Goal: Find specific page/section: Find specific page/section

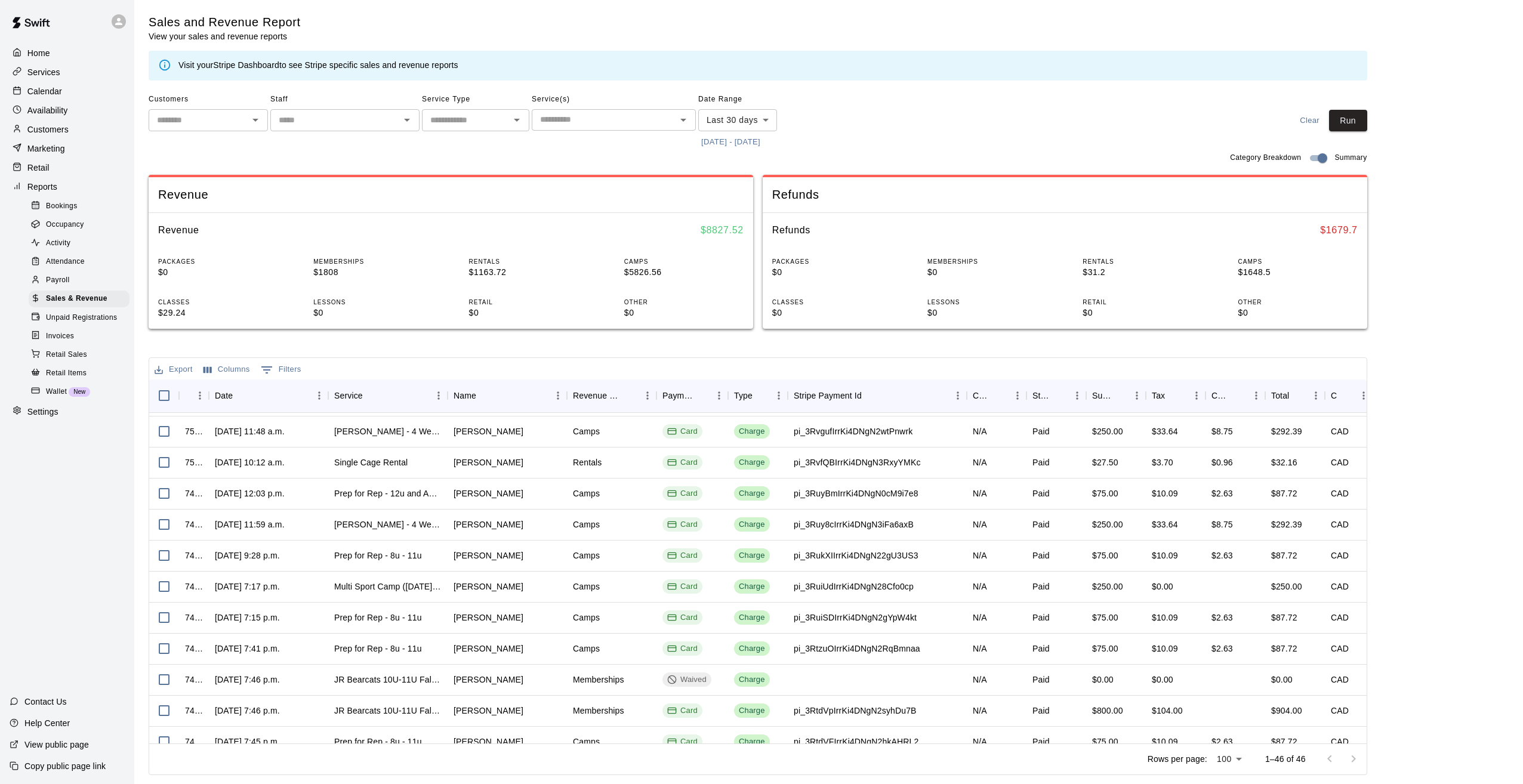
scroll to position [807, 0]
drag, startPoint x: 447, startPoint y: 397, endPoint x: 433, endPoint y: 400, distance: 14.3
click at [429, 397] on div "Service" at bounding box center [387, 395] width 120 height 33
click at [438, 401] on icon "Menu" at bounding box center [438, 395] width 12 height 12
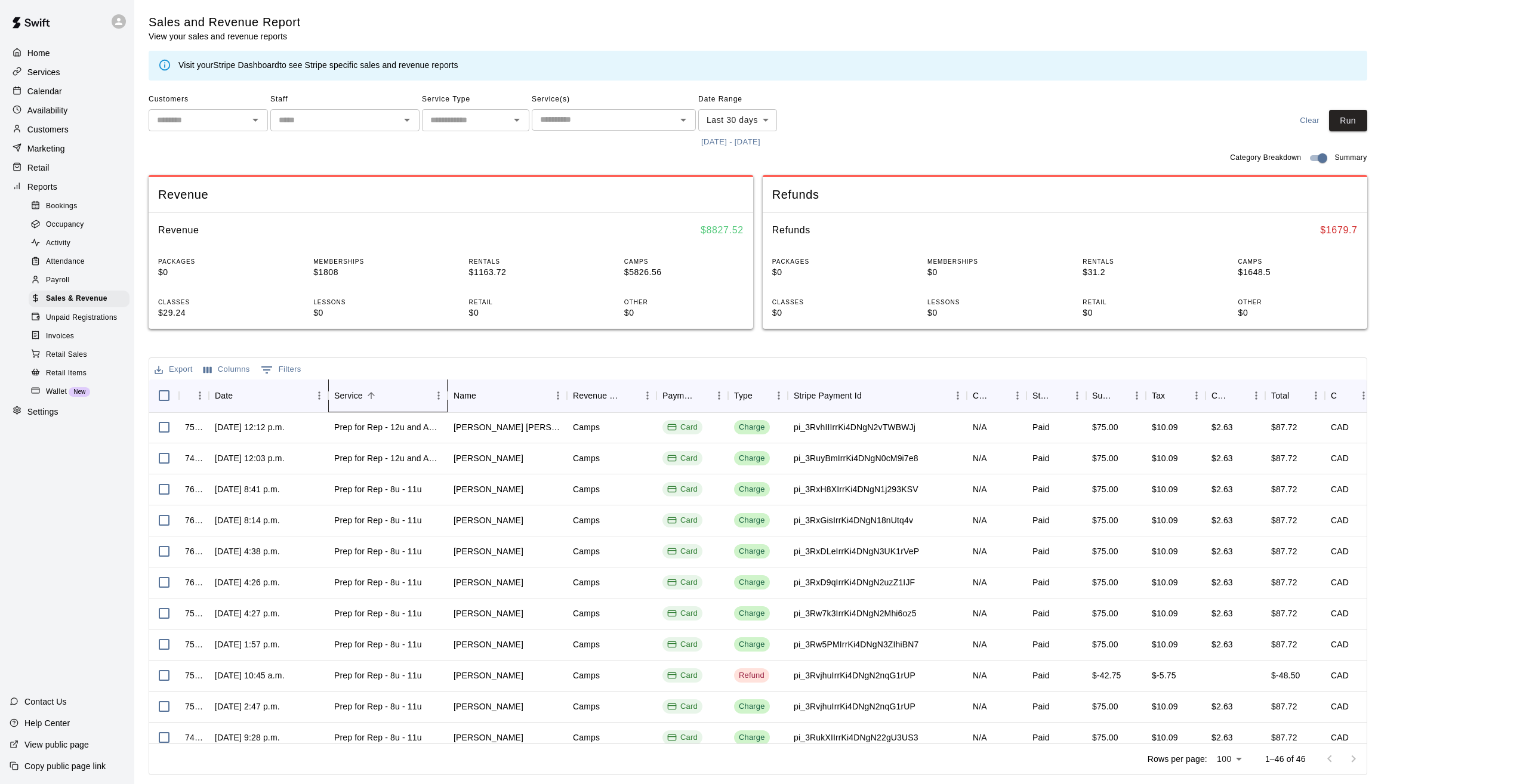
click at [423, 401] on div "Service" at bounding box center [382, 395] width 95 height 33
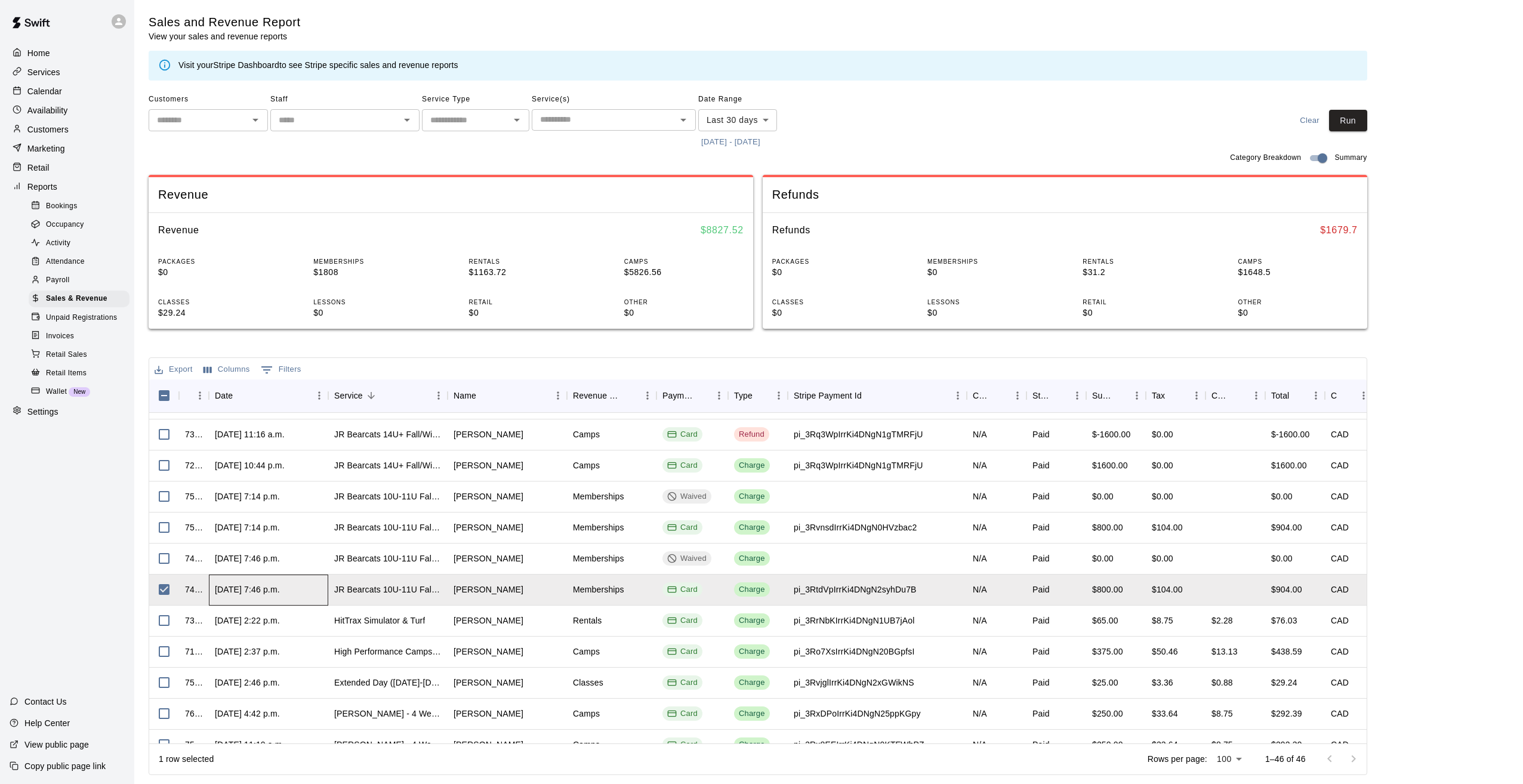
click at [252, 587] on div "[DATE] 7:46 p.m." at bounding box center [247, 589] width 65 height 12
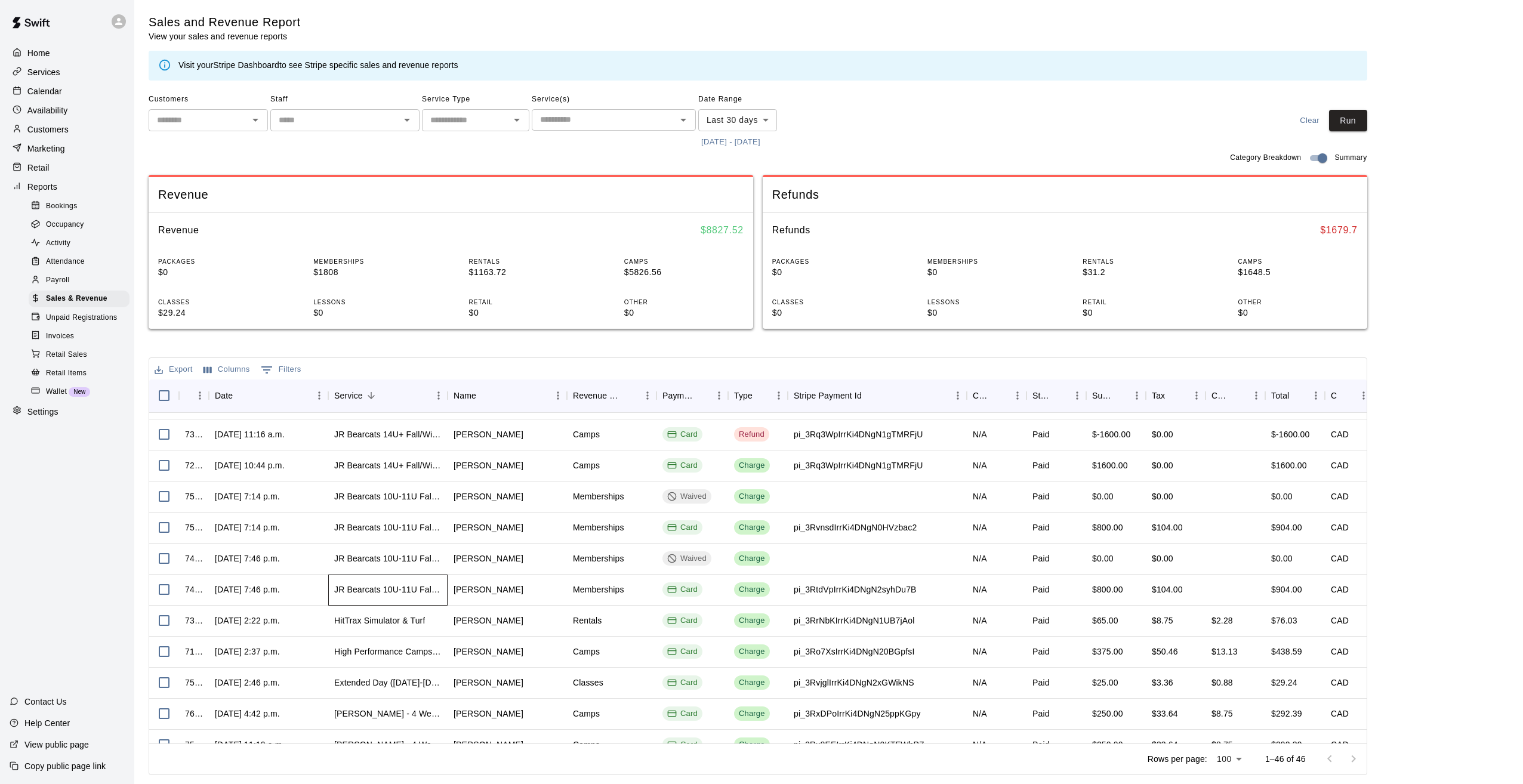
click at [426, 588] on div "JR Bearcats 10U-11U Fall/Winter Program at the Yard" at bounding box center [388, 589] width 108 height 12
click at [424, 587] on div "JR Bearcats 10U-11U Fall/Winter Program at the Yard" at bounding box center [388, 589] width 108 height 12
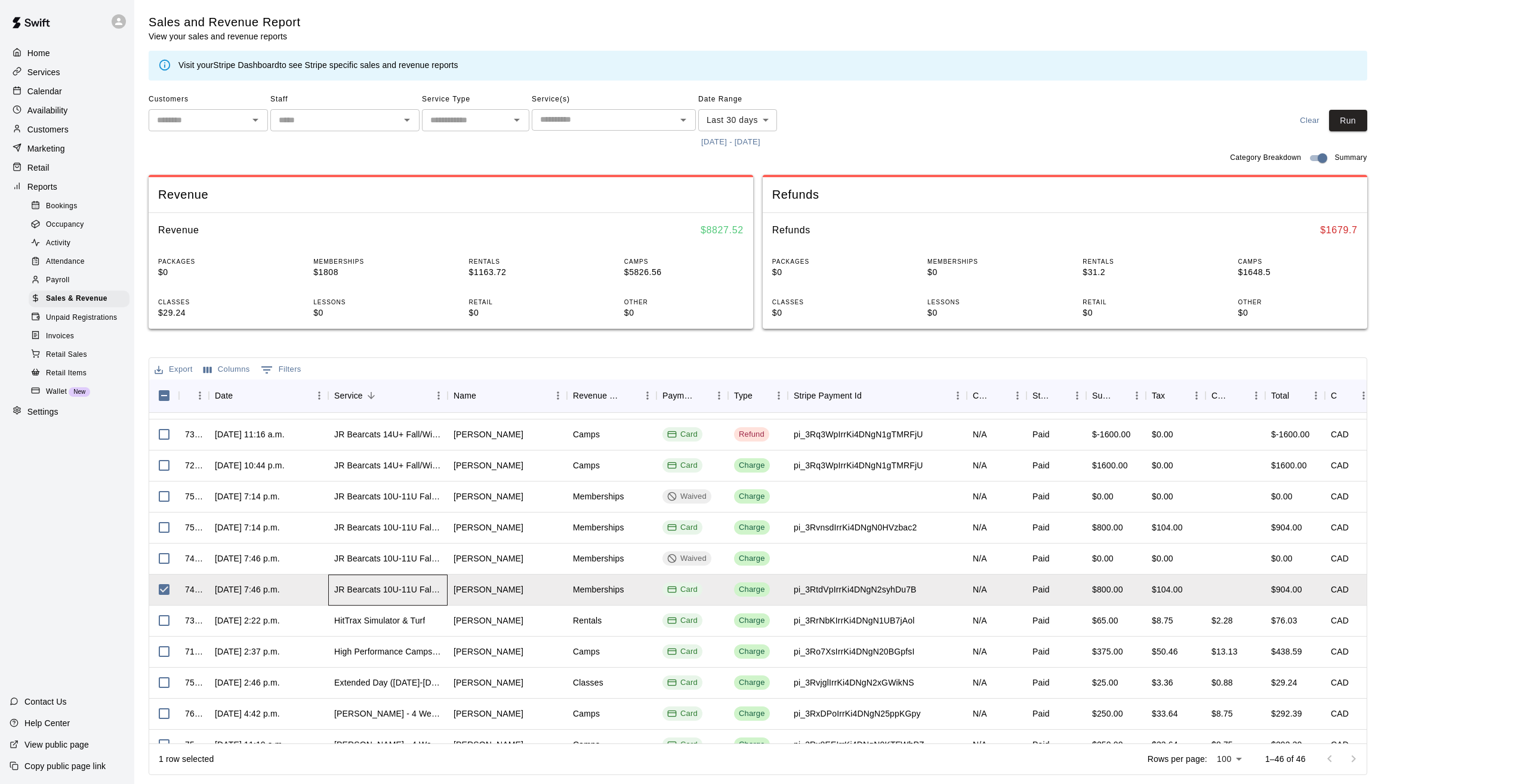
drag, startPoint x: 436, startPoint y: 587, endPoint x: 429, endPoint y: 586, distance: 7.1
click at [429, 586] on div "JR Bearcats 10U-11U Fall/Winter Program at the Yard" at bounding box center [388, 589] width 108 height 12
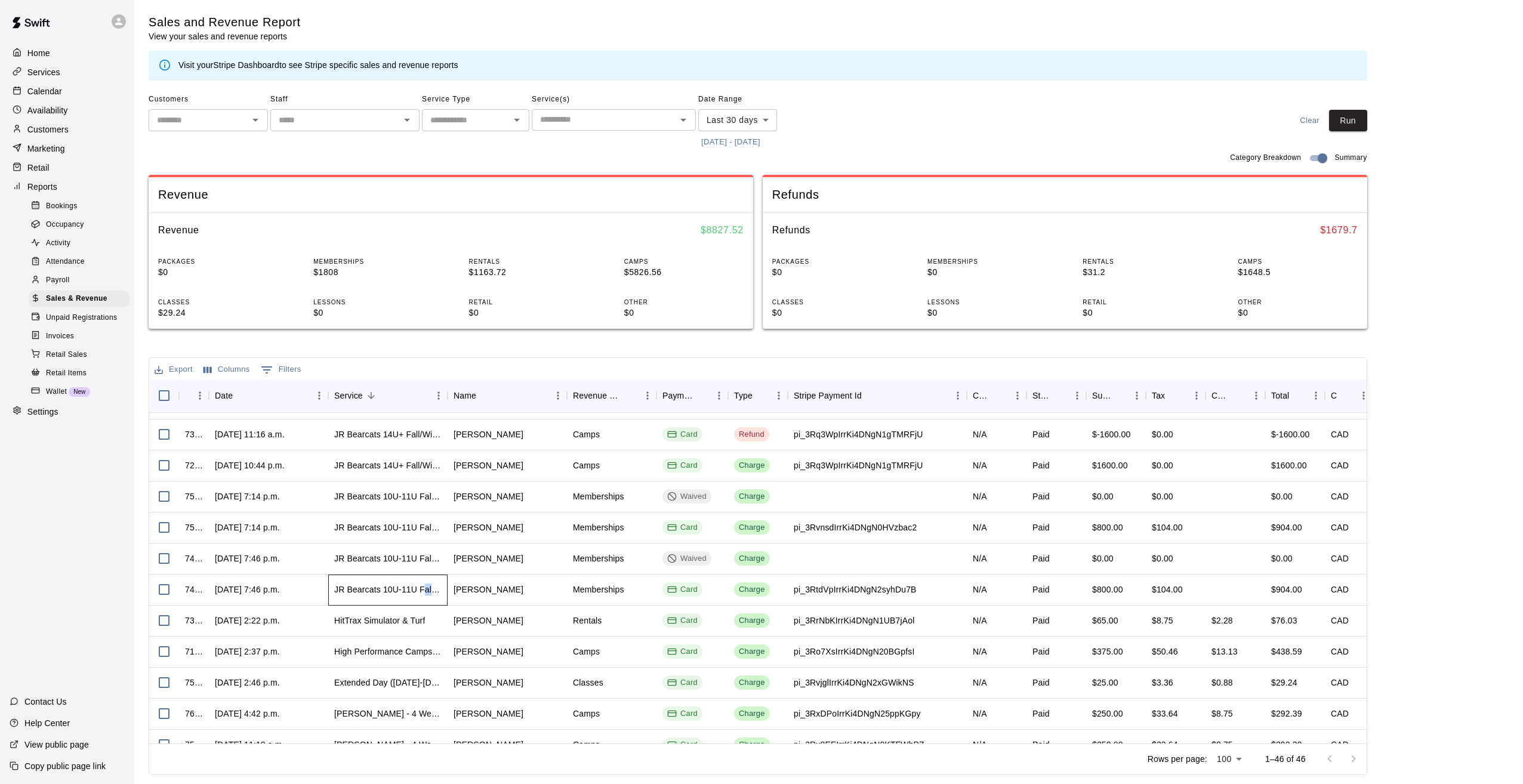
drag, startPoint x: 429, startPoint y: 586, endPoint x: 439, endPoint y: 594, distance: 12.8
click at [445, 594] on div "JR Bearcats 10U-11U Fall/Winter Program at the Yard" at bounding box center [387, 590] width 120 height 31
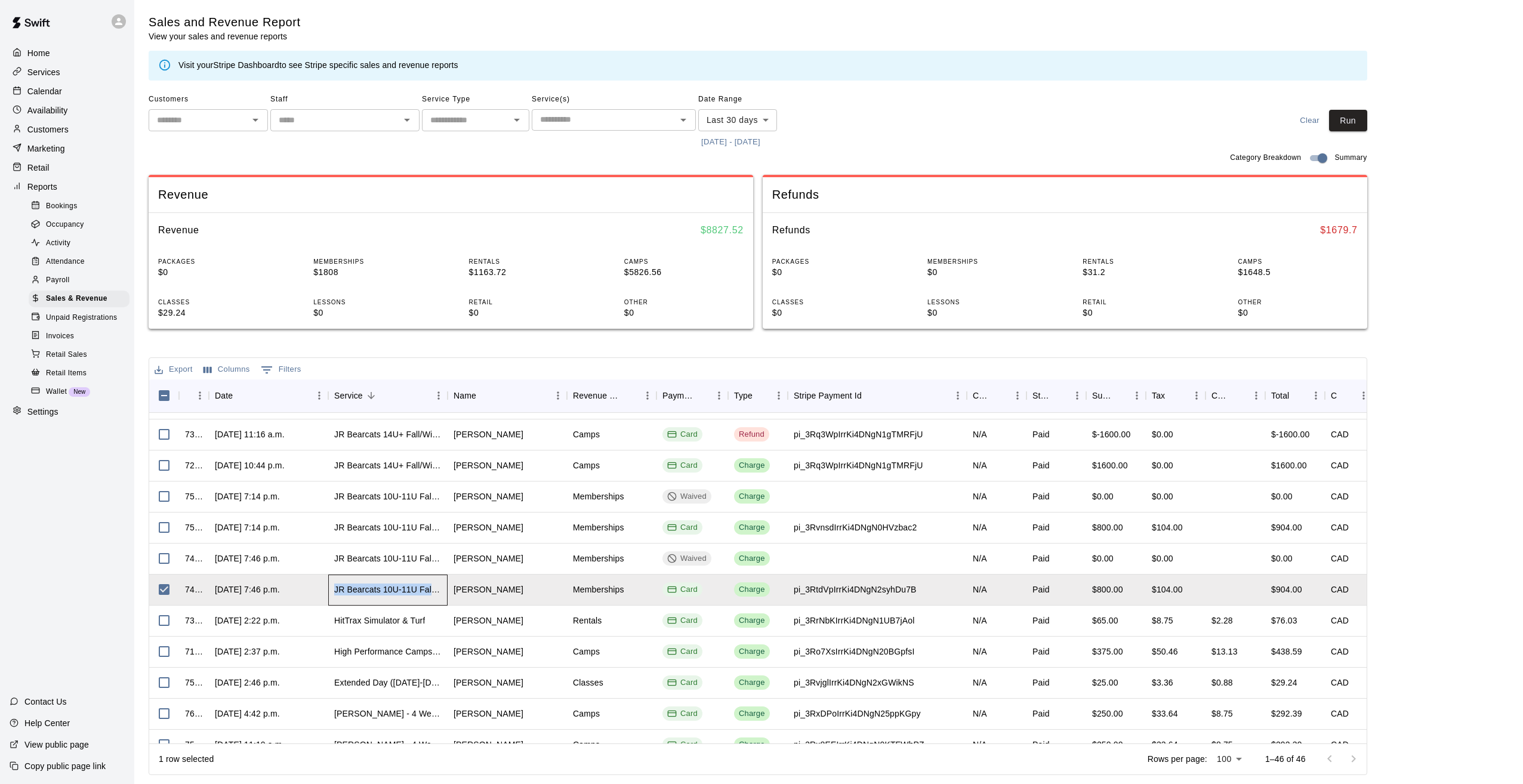
drag, startPoint x: 335, startPoint y: 588, endPoint x: 442, endPoint y: 588, distance: 107.0
click at [442, 588] on div "JR Bearcats 10U-11U Fall/Winter Program at the Yard" at bounding box center [387, 590] width 120 height 31
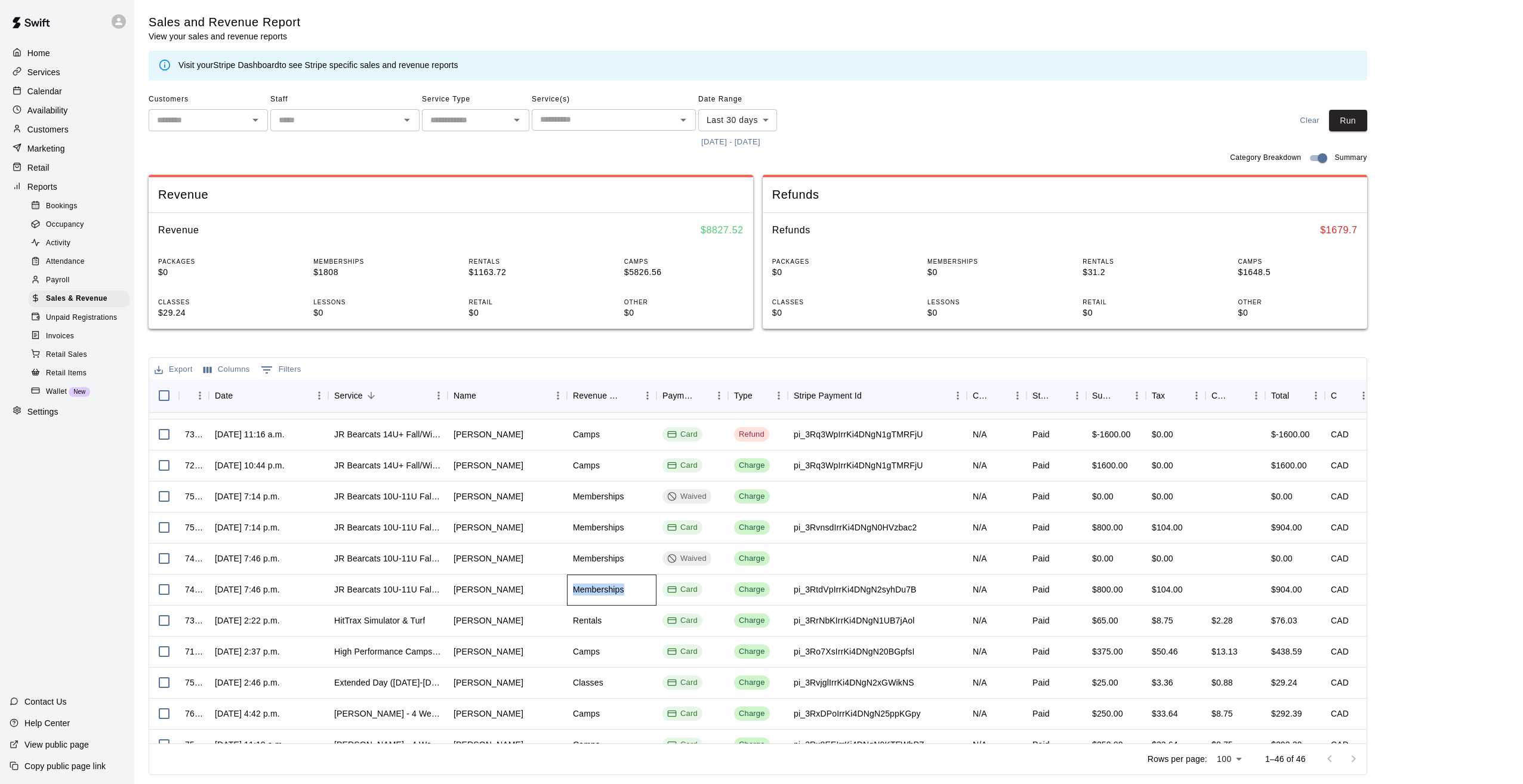
drag, startPoint x: 442, startPoint y: 588, endPoint x: 623, endPoint y: 589, distance: 181.0
click at [623, 589] on div "Memberships" at bounding box center [598, 589] width 51 height 12
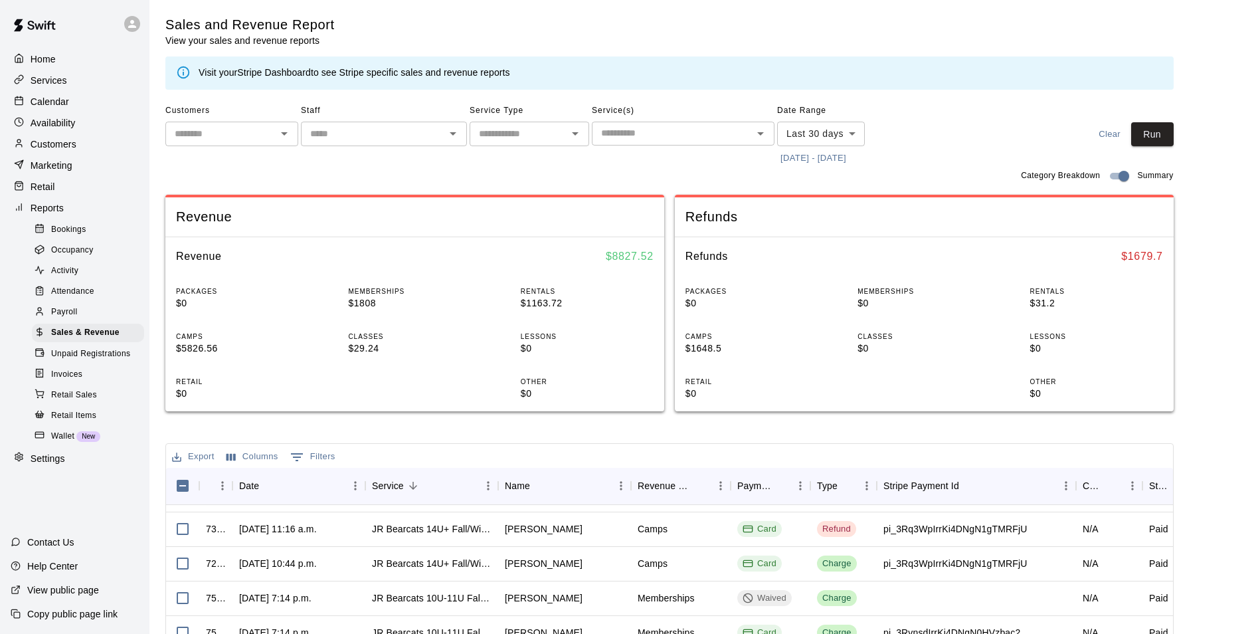
click at [44, 81] on p "Services" at bounding box center [49, 80] width 37 height 13
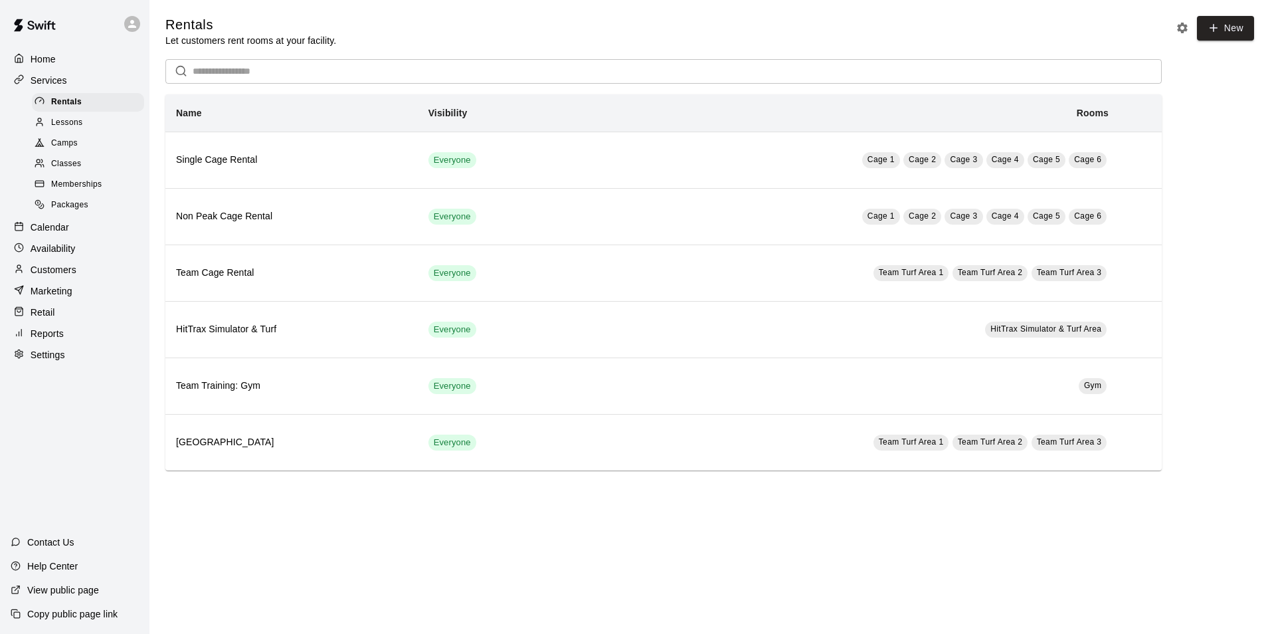
click at [67, 127] on span "Lessons" at bounding box center [67, 122] width 32 height 13
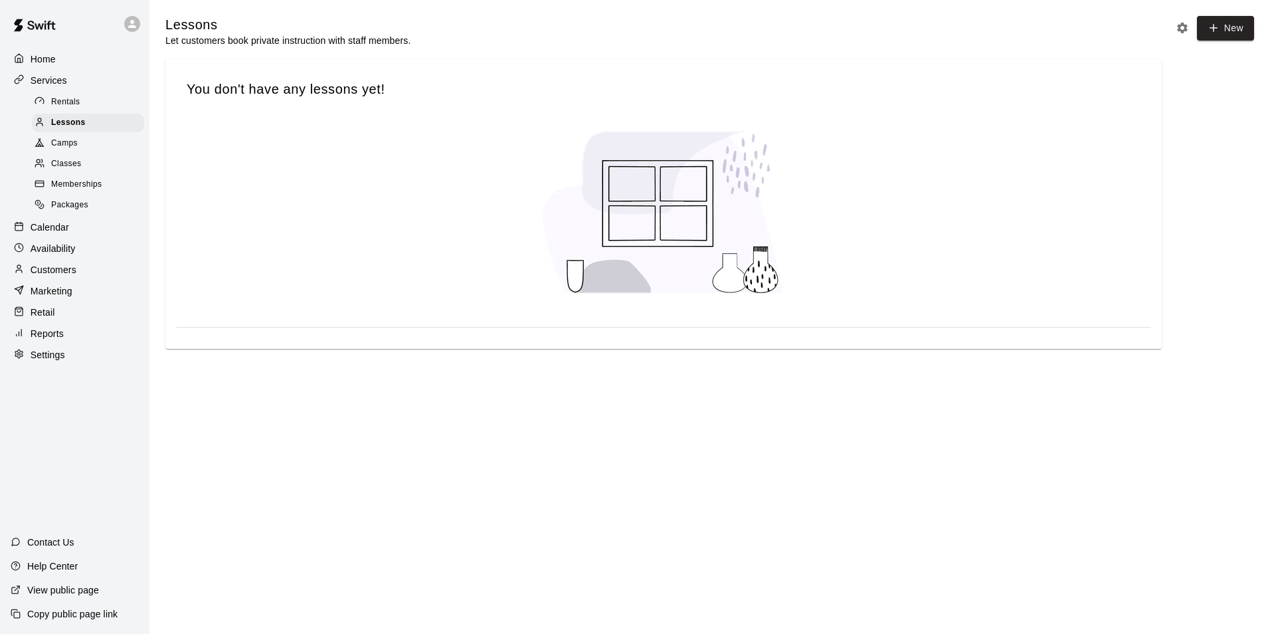
drag, startPoint x: 66, startPoint y: 138, endPoint x: 65, endPoint y: 145, distance: 7.4
click at [66, 139] on div "Camps" at bounding box center [88, 143] width 112 height 19
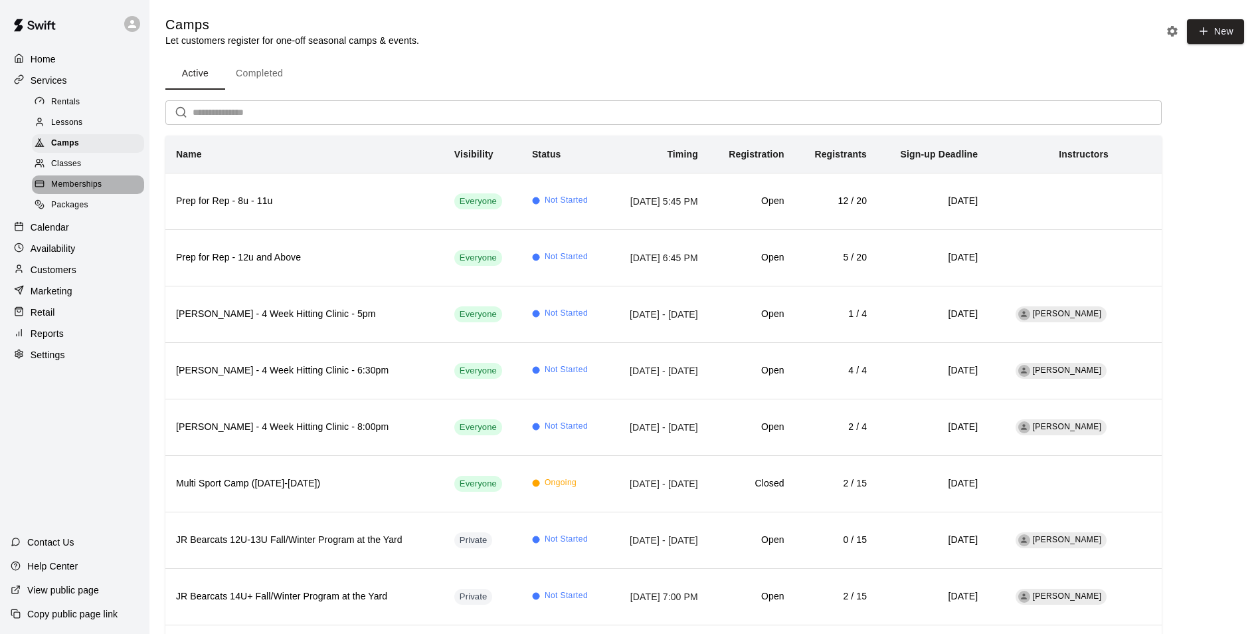
click at [62, 191] on span "Memberships" at bounding box center [76, 184] width 50 height 13
